Goal: Transaction & Acquisition: Purchase product/service

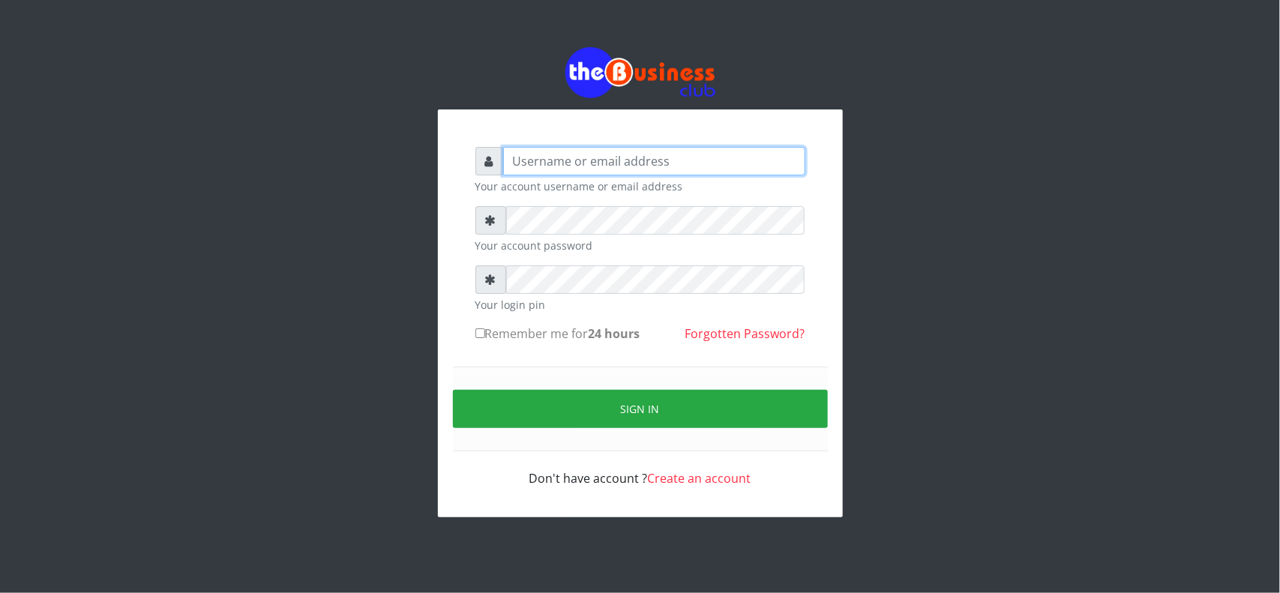
click at [541, 163] on input "text" at bounding box center [654, 161] width 302 height 28
type input "MubuyWallet"
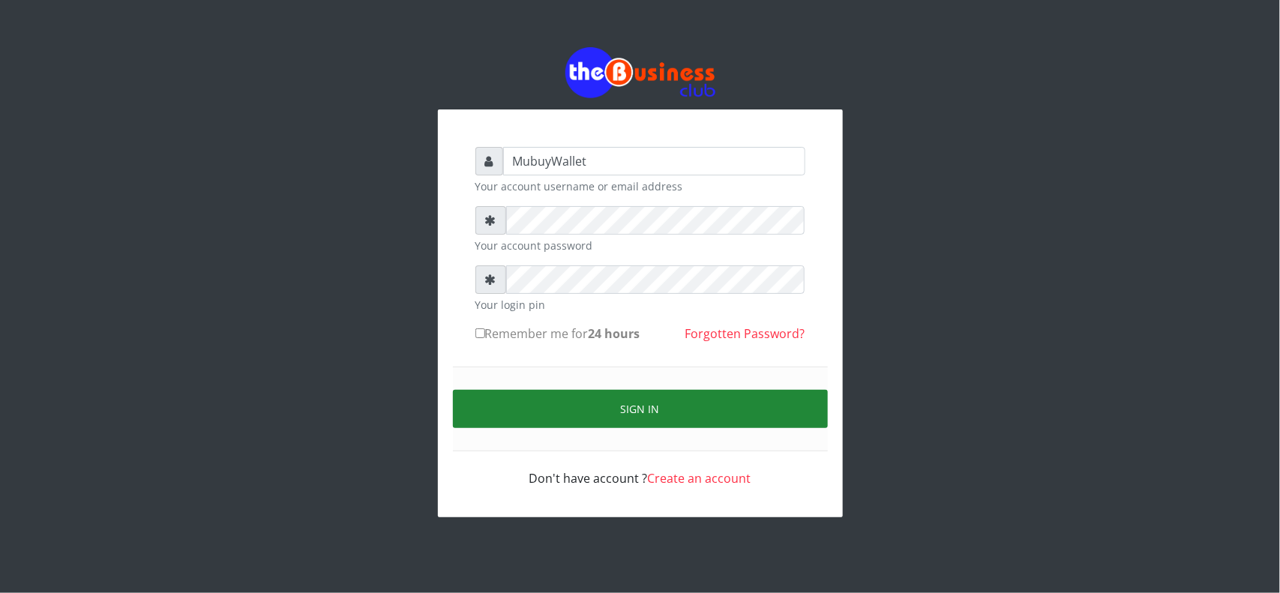
click at [575, 420] on button "Sign in" at bounding box center [640, 409] width 375 height 38
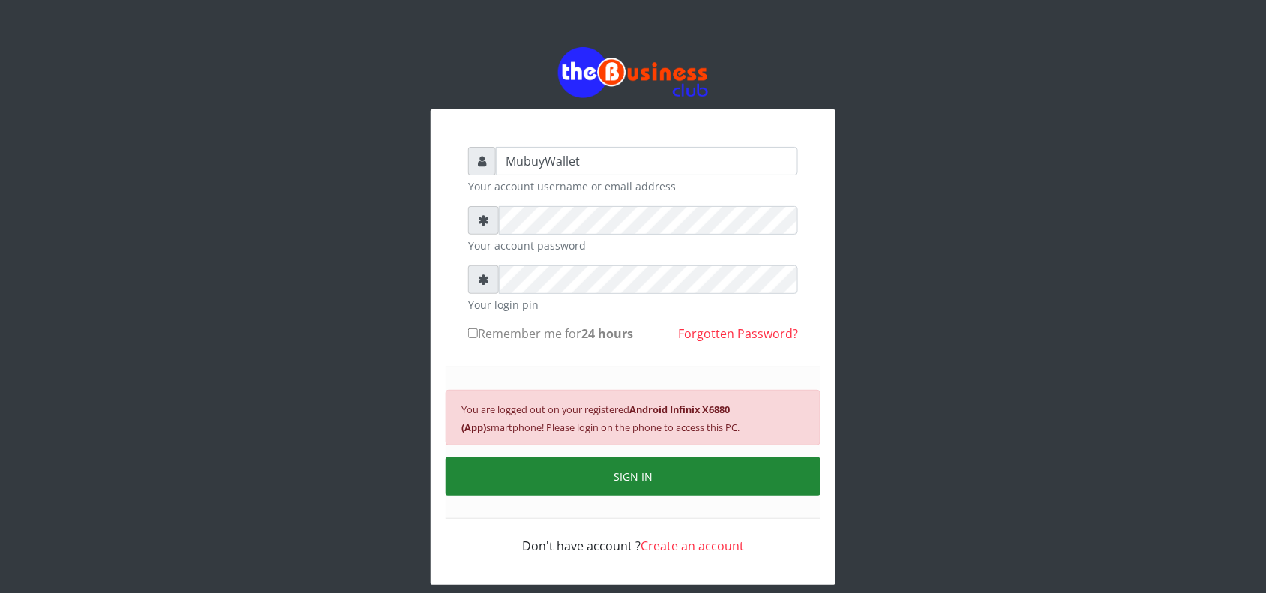
click at [649, 496] on button "SIGN IN" at bounding box center [632, 476] width 375 height 38
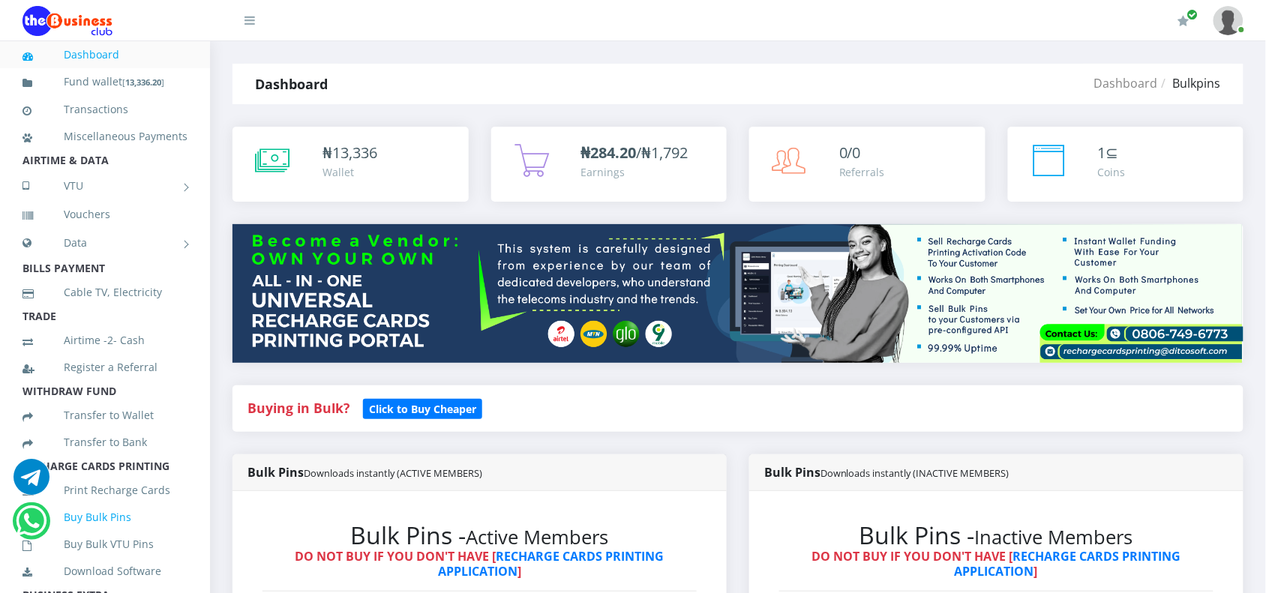
click at [106, 535] on link "Buy Bulk Pins" at bounding box center [104, 517] width 165 height 34
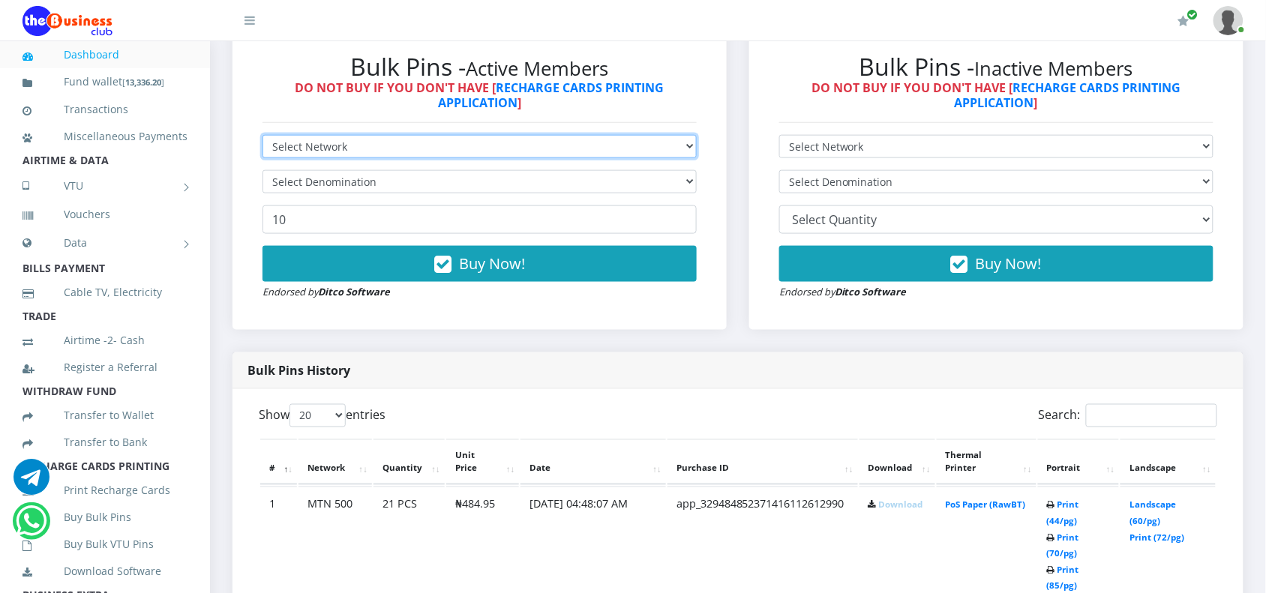
drag, startPoint x: 317, startPoint y: 146, endPoint x: 310, endPoint y: 152, distance: 9.6
click at [317, 146] on select "Select Network MTN Globacom 9Mobile Airtel" at bounding box center [479, 146] width 434 height 23
select select "MTN"
click at [262, 135] on select "Select Network MTN Globacom 9Mobile Airtel" at bounding box center [479, 146] width 434 height 23
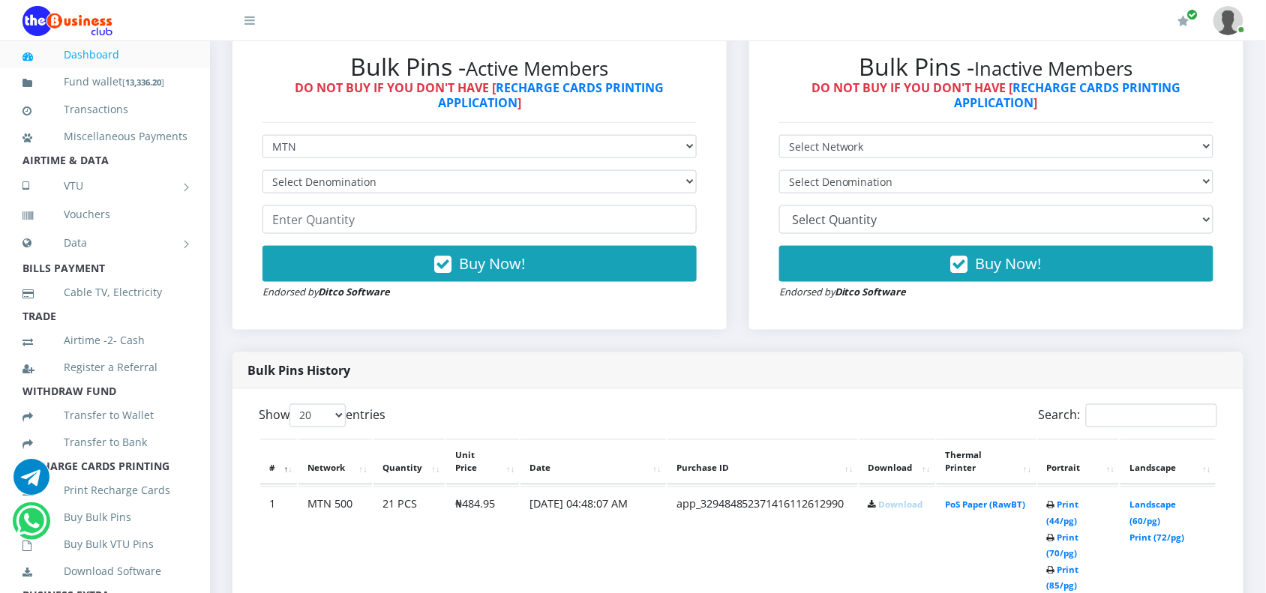
click at [287, 200] on form "Select Network MTN Globacom 9Mobile Airtel Select Denomination MTN NGN100 - ₦96…" at bounding box center [479, 217] width 434 height 165
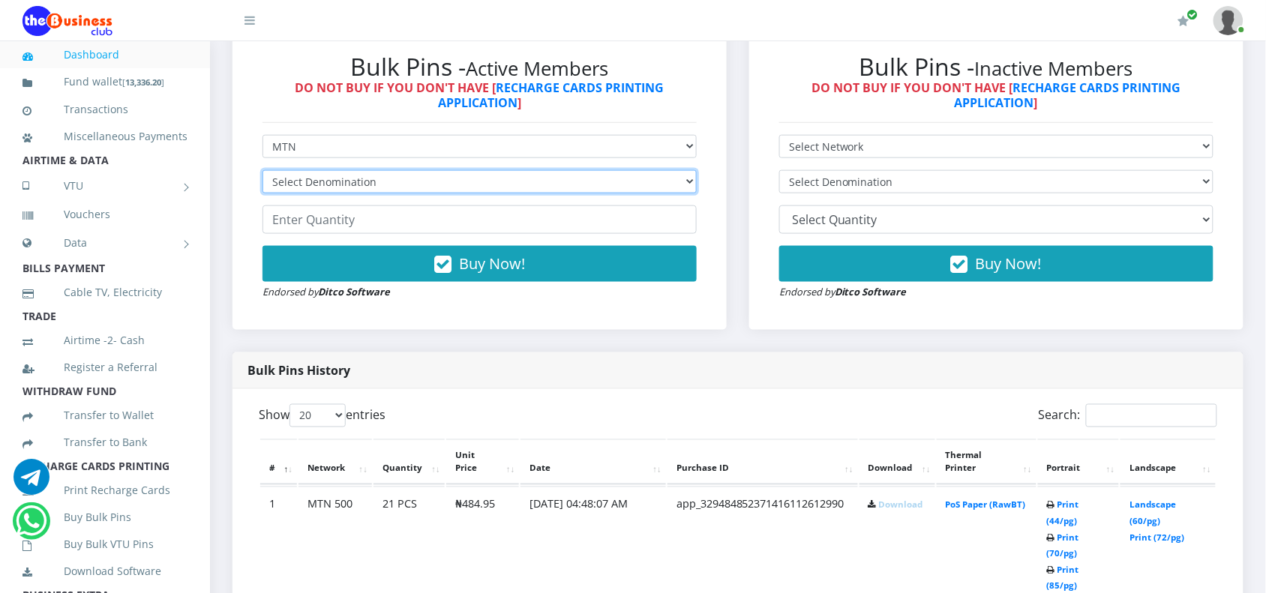
click at [294, 190] on select "Select Denomination MTN NGN100 - ₦96.99 MTN NGN200 - ₦193.98 MTN NGN400 - ₦387.…" at bounding box center [479, 181] width 434 height 23
select select "484.95-500"
click at [262, 170] on select "Select Denomination MTN NGN100 - ₦96.99 MTN NGN200 - ₦193.98 MTN NGN400 - ₦387.…" at bounding box center [479, 181] width 434 height 23
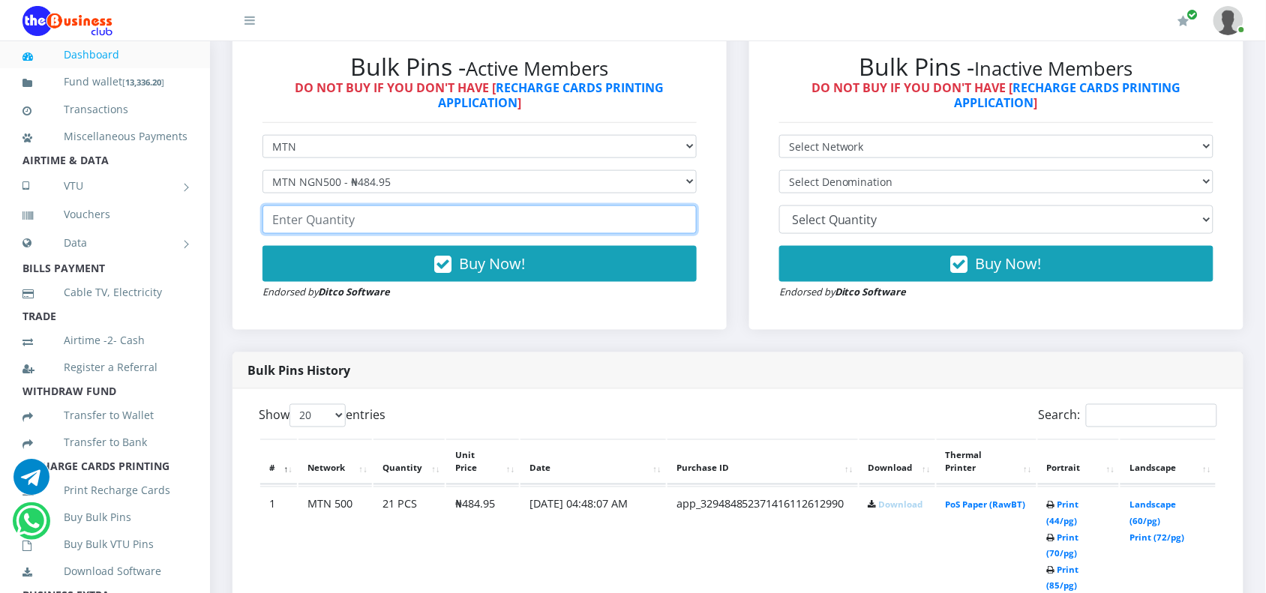
click at [304, 234] on input "number" at bounding box center [479, 219] width 434 height 28
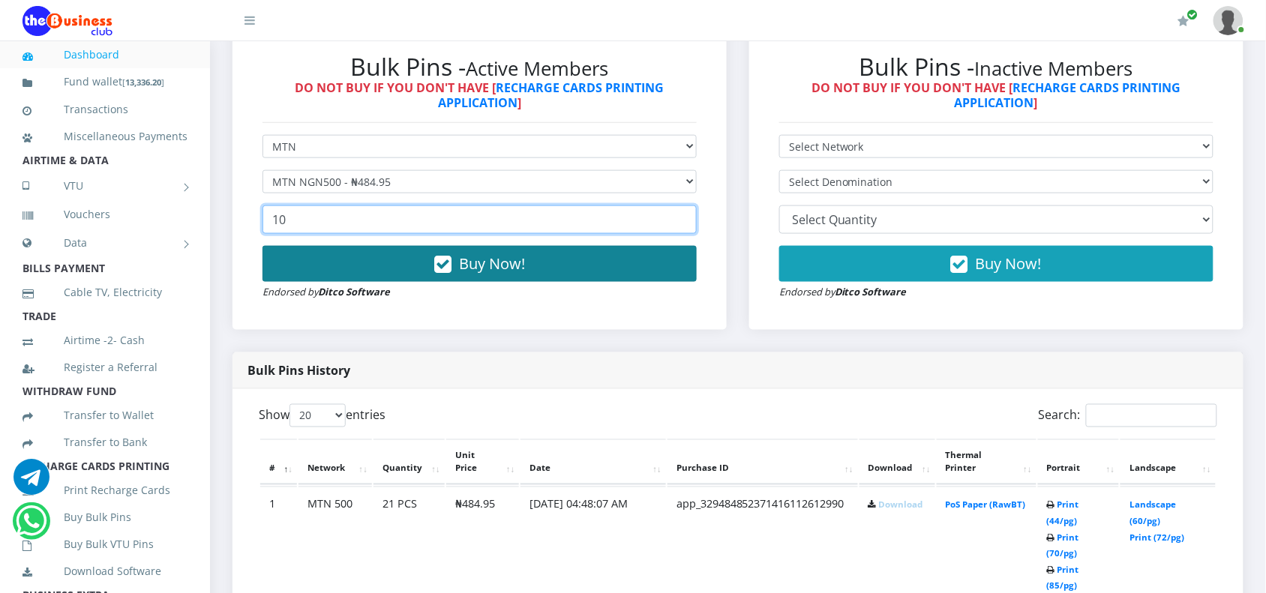
type input "10"
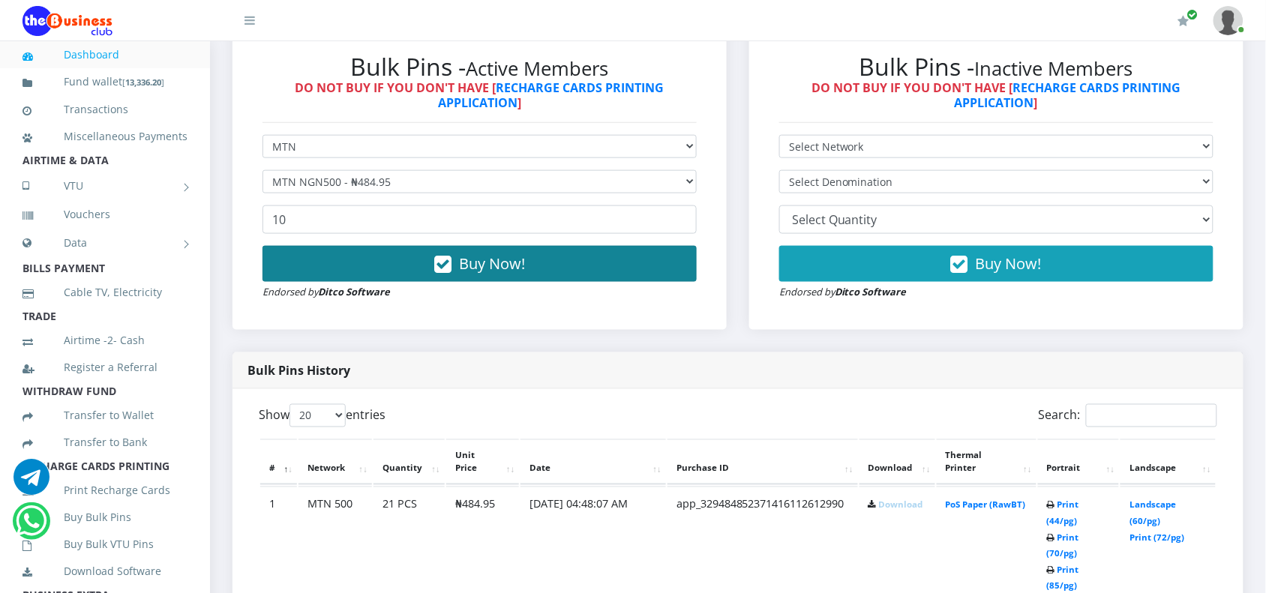
click at [336, 265] on button "Buy Now!" at bounding box center [479, 264] width 434 height 36
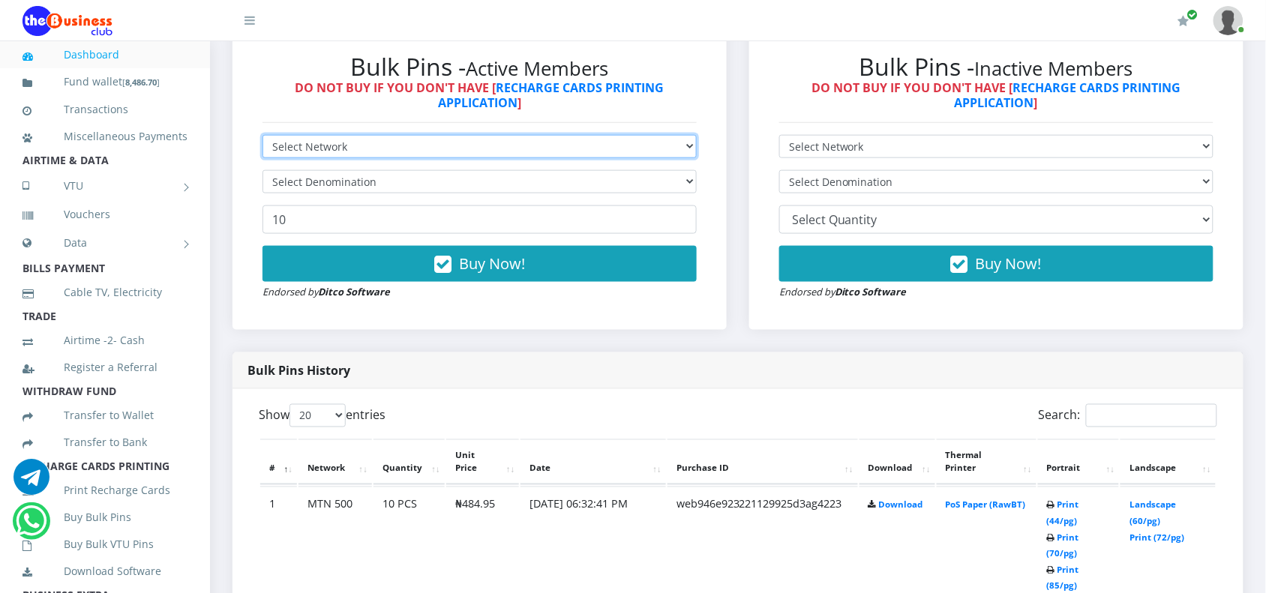
click at [306, 140] on select "Select Network MTN Globacom 9Mobile Airtel" at bounding box center [479, 146] width 434 height 23
select select "MTN"
click at [262, 135] on select "Select Network MTN Globacom 9Mobile Airtel" at bounding box center [479, 146] width 434 height 23
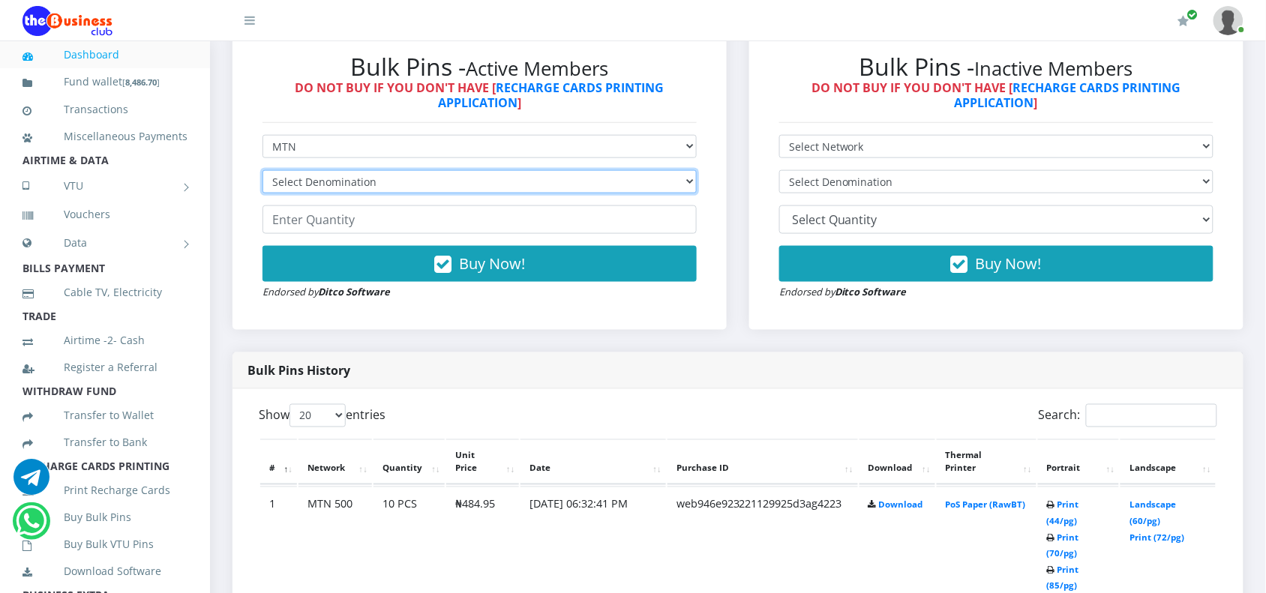
click at [279, 184] on select "Select Denomination MTN NGN100 - ₦96.99 MTN NGN200 - ₦193.98 MTN NGN400 - ₦387.…" at bounding box center [479, 181] width 434 height 23
select select "193.98-200"
click at [262, 170] on select "Select Denomination MTN NGN100 - ₦96.99 MTN NGN200 - ₦193.98 MTN NGN400 - ₦387.…" at bounding box center [479, 181] width 434 height 23
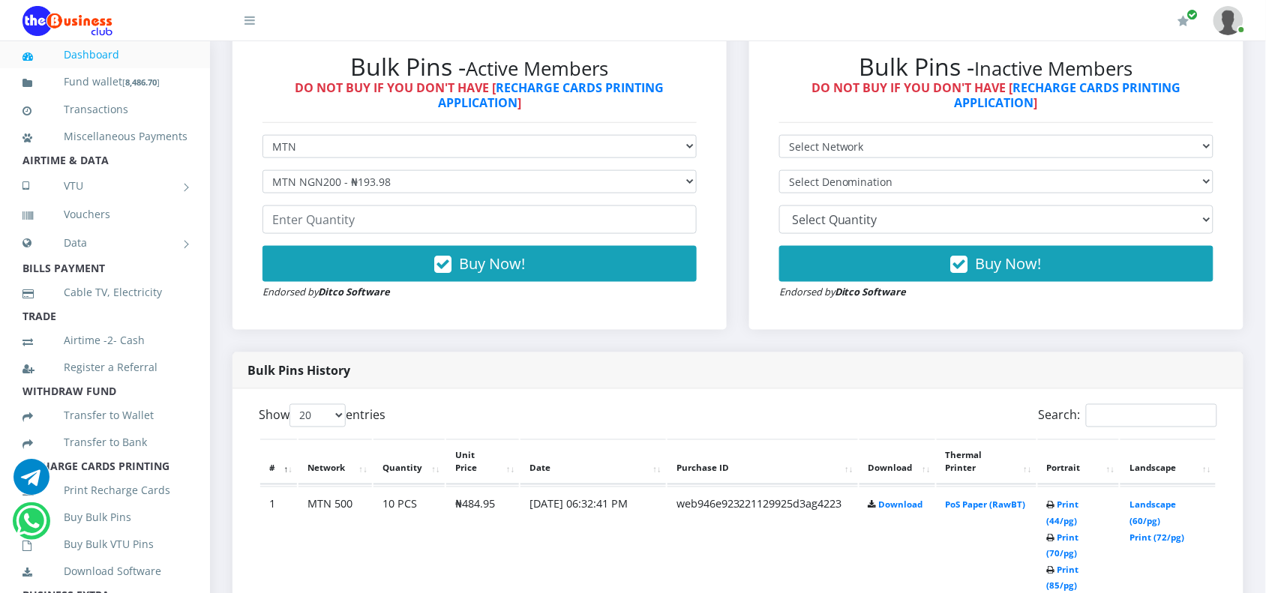
click at [285, 235] on form "Select Network MTN Globacom 9Mobile Airtel Select Denomination MTN NGN100 - ₦96…" at bounding box center [479, 217] width 434 height 165
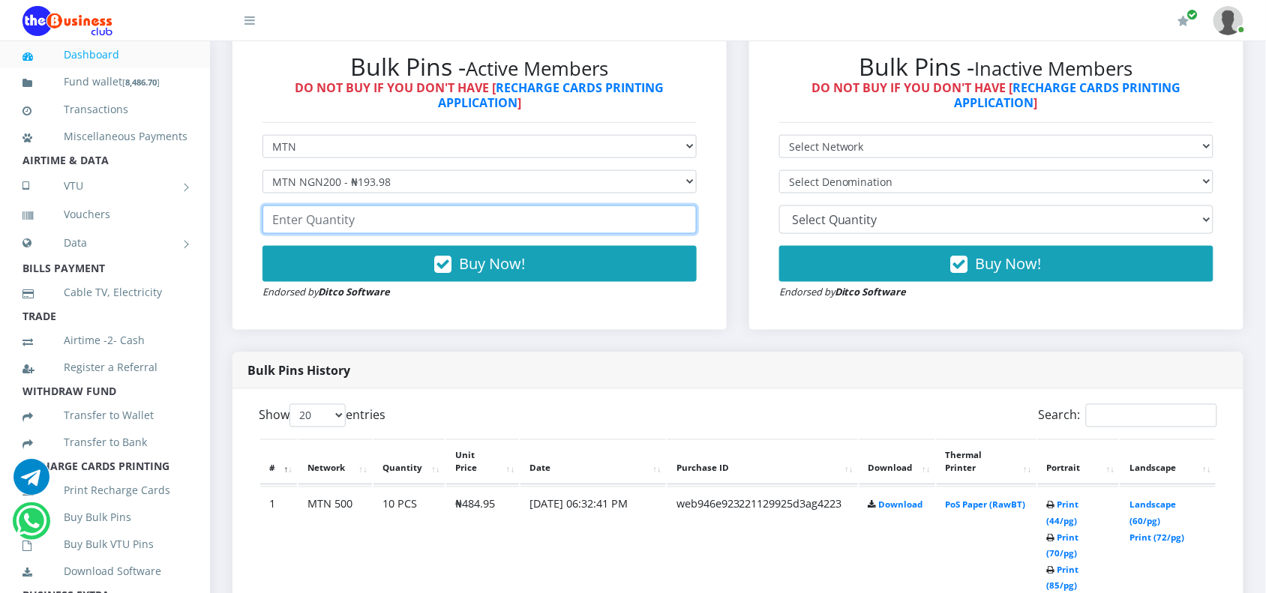
click at [285, 223] on input "number" at bounding box center [479, 219] width 434 height 28
type input "43"
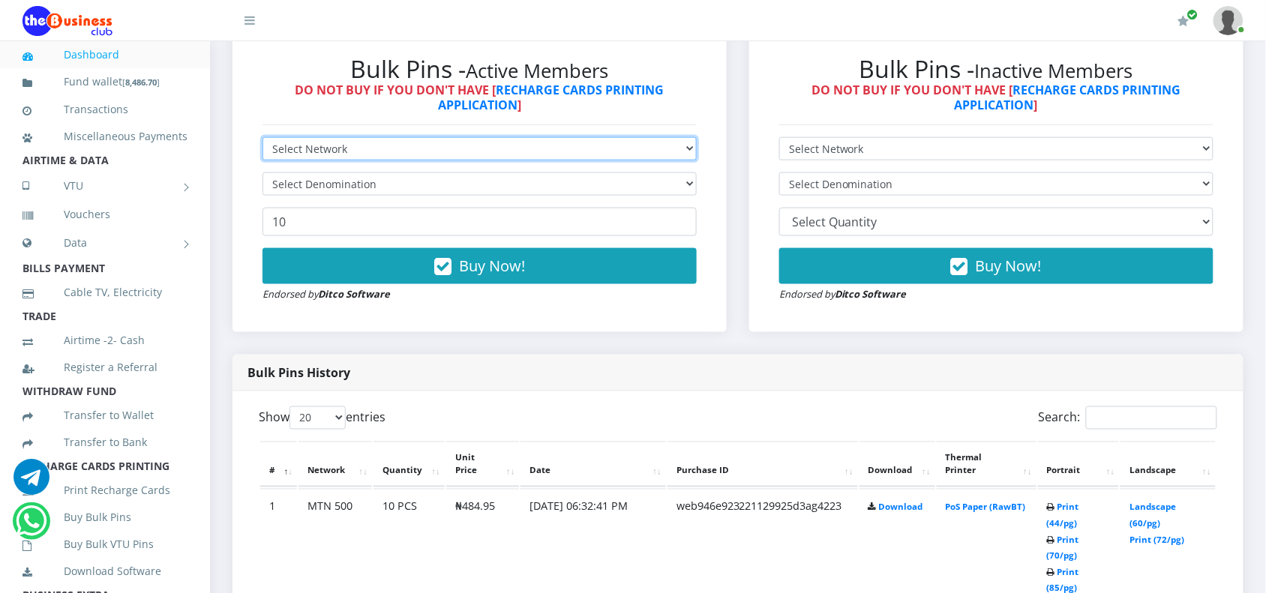
click at [368, 154] on select "Select Network MTN Globacom 9Mobile Airtel" at bounding box center [479, 148] width 434 height 23
select select "MTN"
click at [262, 137] on select "Select Network MTN Globacom 9Mobile Airtel" at bounding box center [479, 148] width 434 height 23
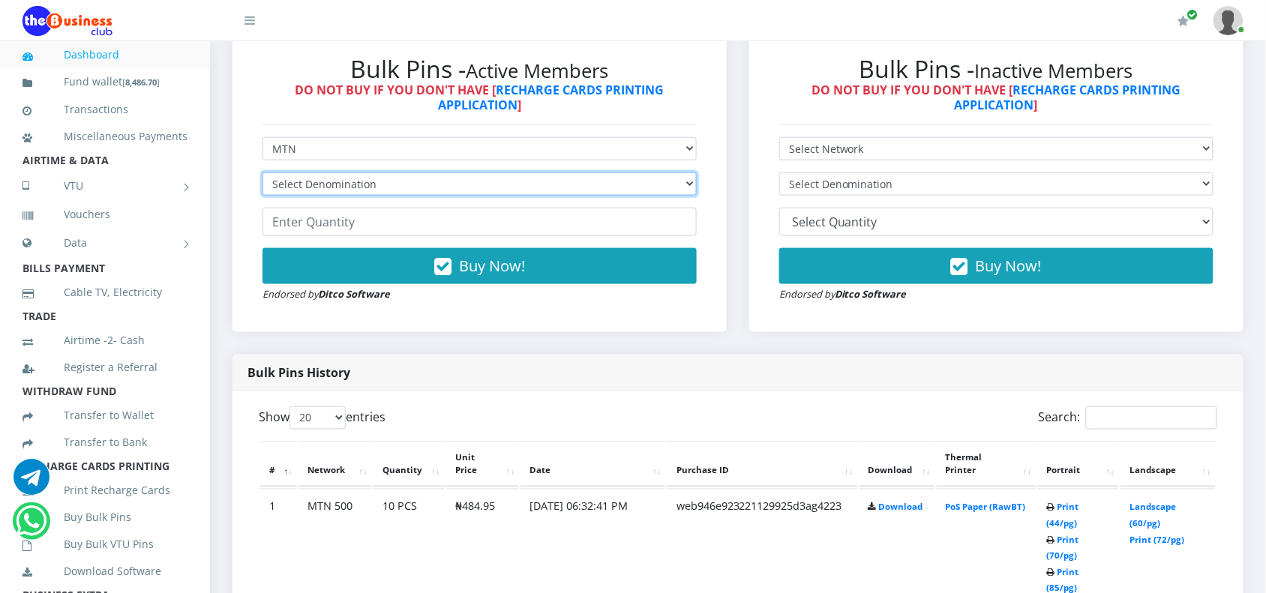
click at [332, 193] on select "Select Denomination" at bounding box center [479, 183] width 434 height 23
select select "193.98-200"
click at [262, 172] on select "Select Denomination MTN NGN100 - ₦96.99 MTN NGN200 - ₦193.98 MTN NGN400 - ₦387.…" at bounding box center [479, 183] width 434 height 23
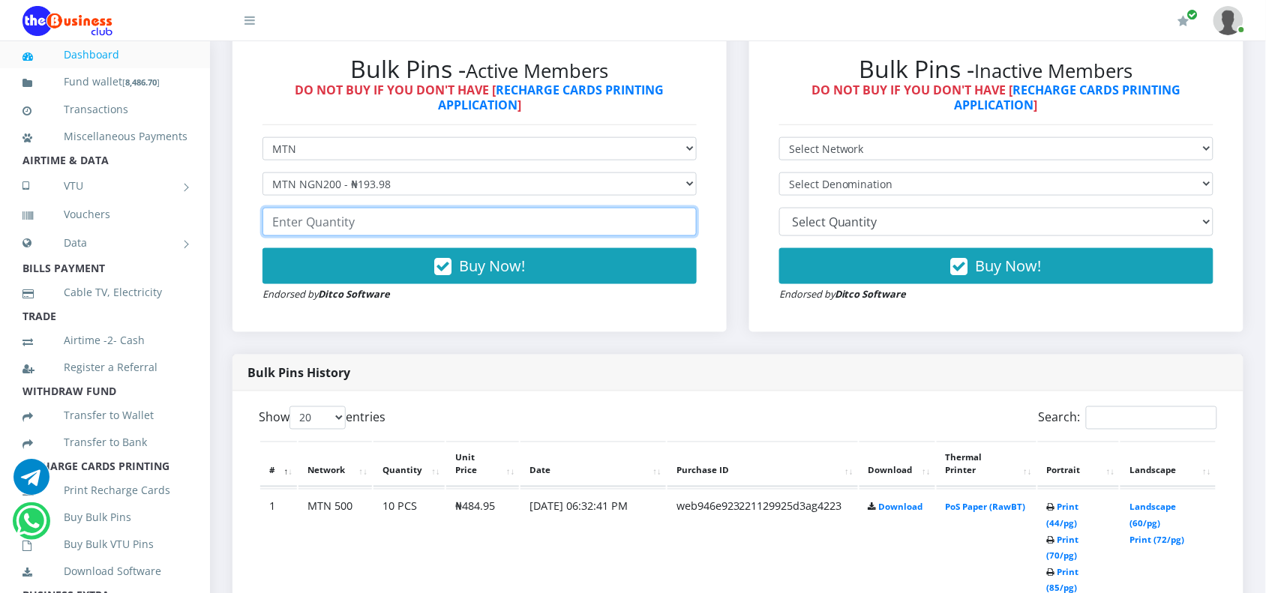
click at [342, 217] on input "number" at bounding box center [479, 222] width 434 height 28
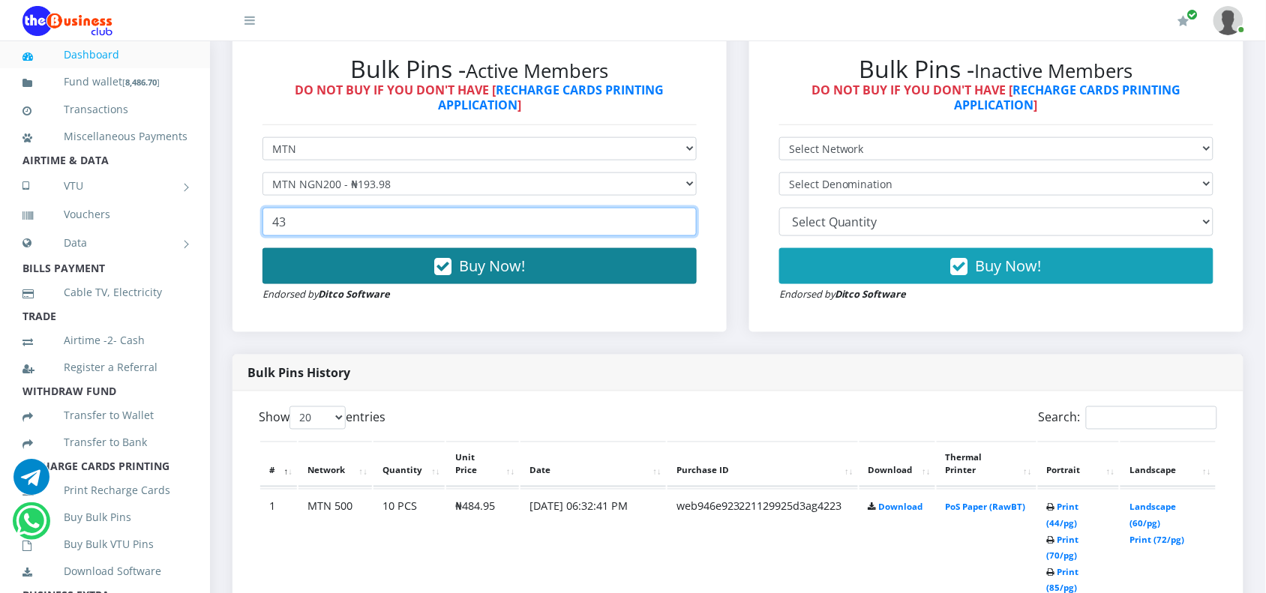
type input "43"
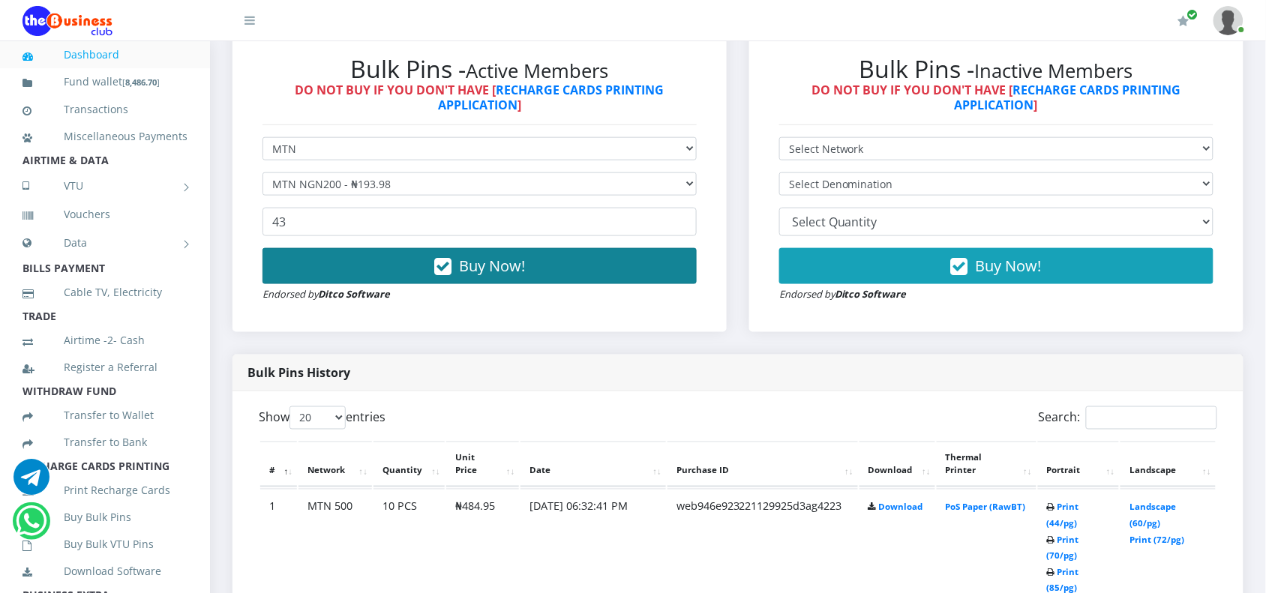
click at [340, 263] on button "Buy Now!" at bounding box center [479, 266] width 434 height 36
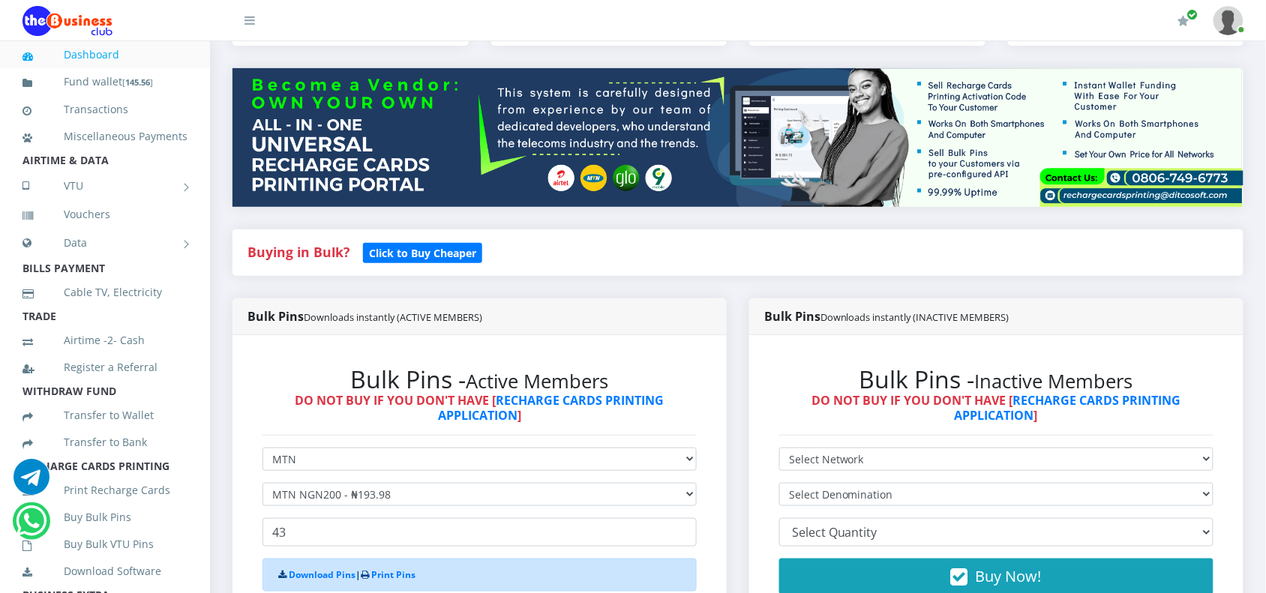
scroll to position [185, 0]
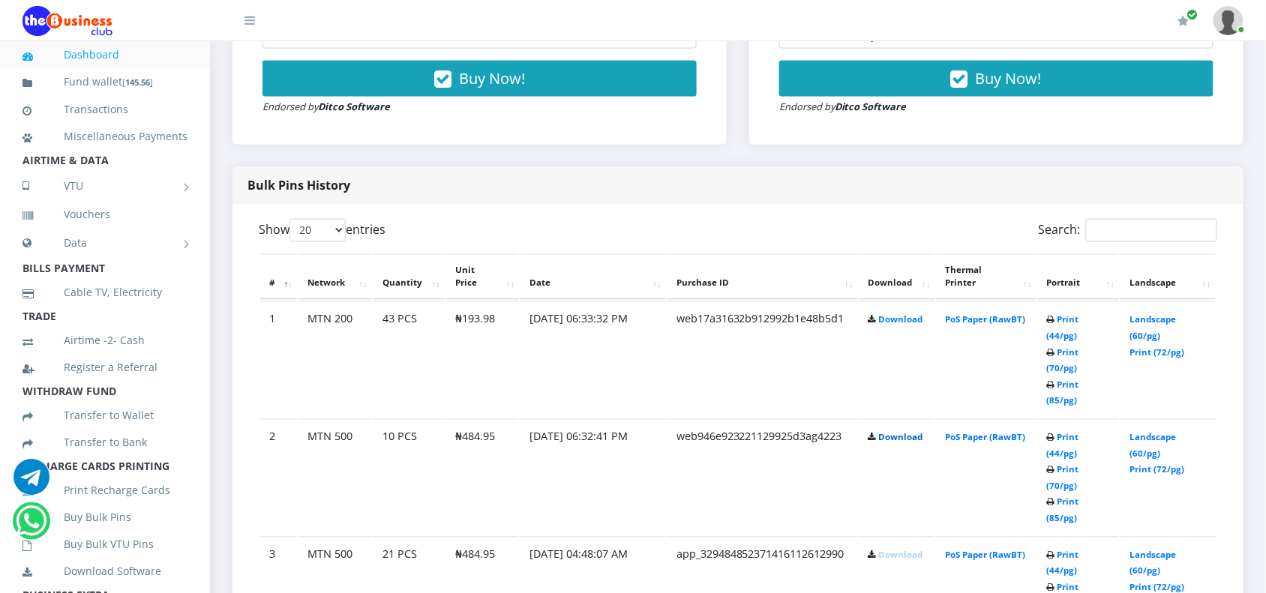
click at [895, 432] on link "Download" at bounding box center [901, 437] width 44 height 11
click at [893, 316] on link "Download" at bounding box center [901, 319] width 44 height 11
